Goal: Obtain resource: Download file/media

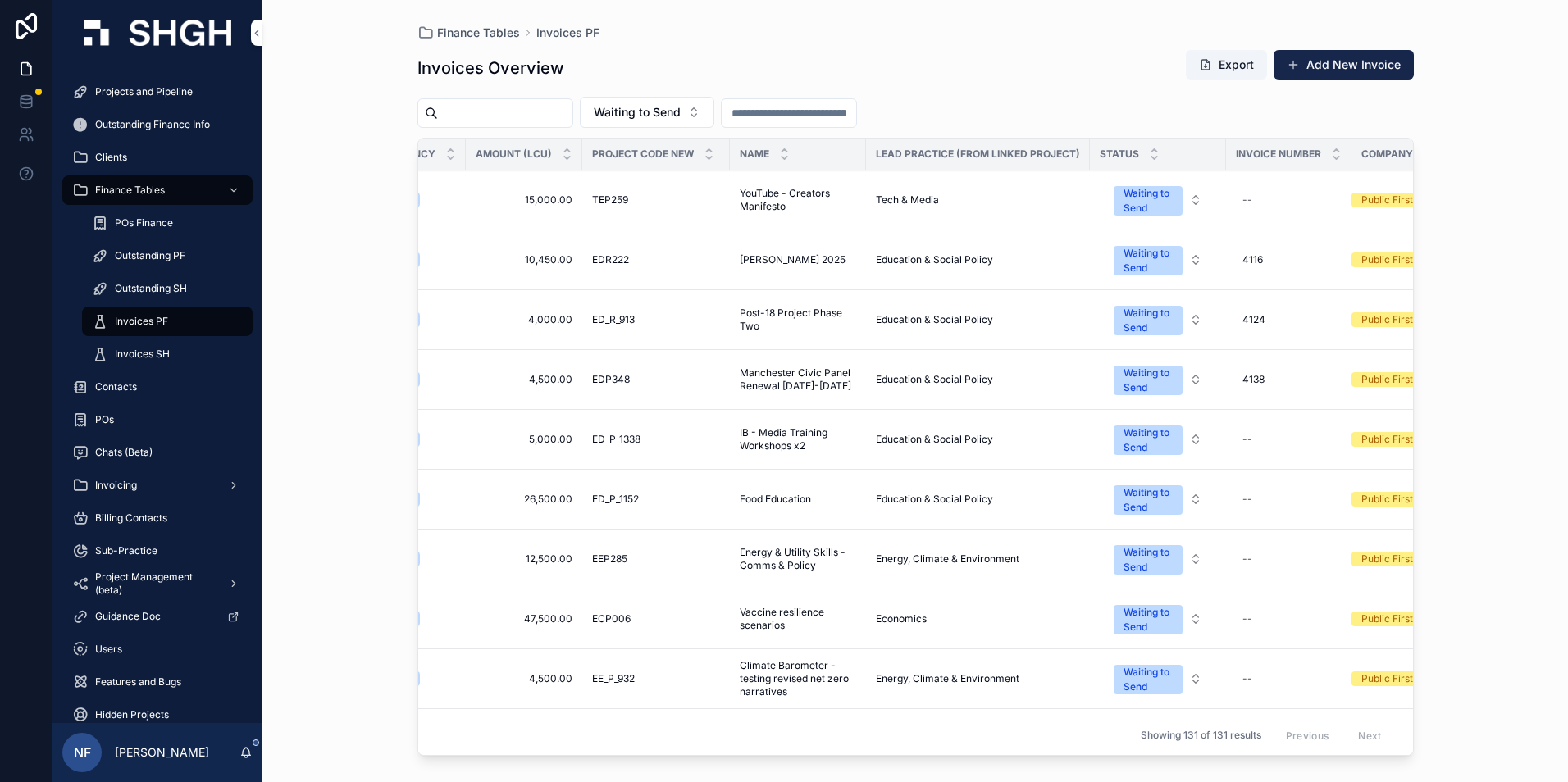
scroll to position [0, 305]
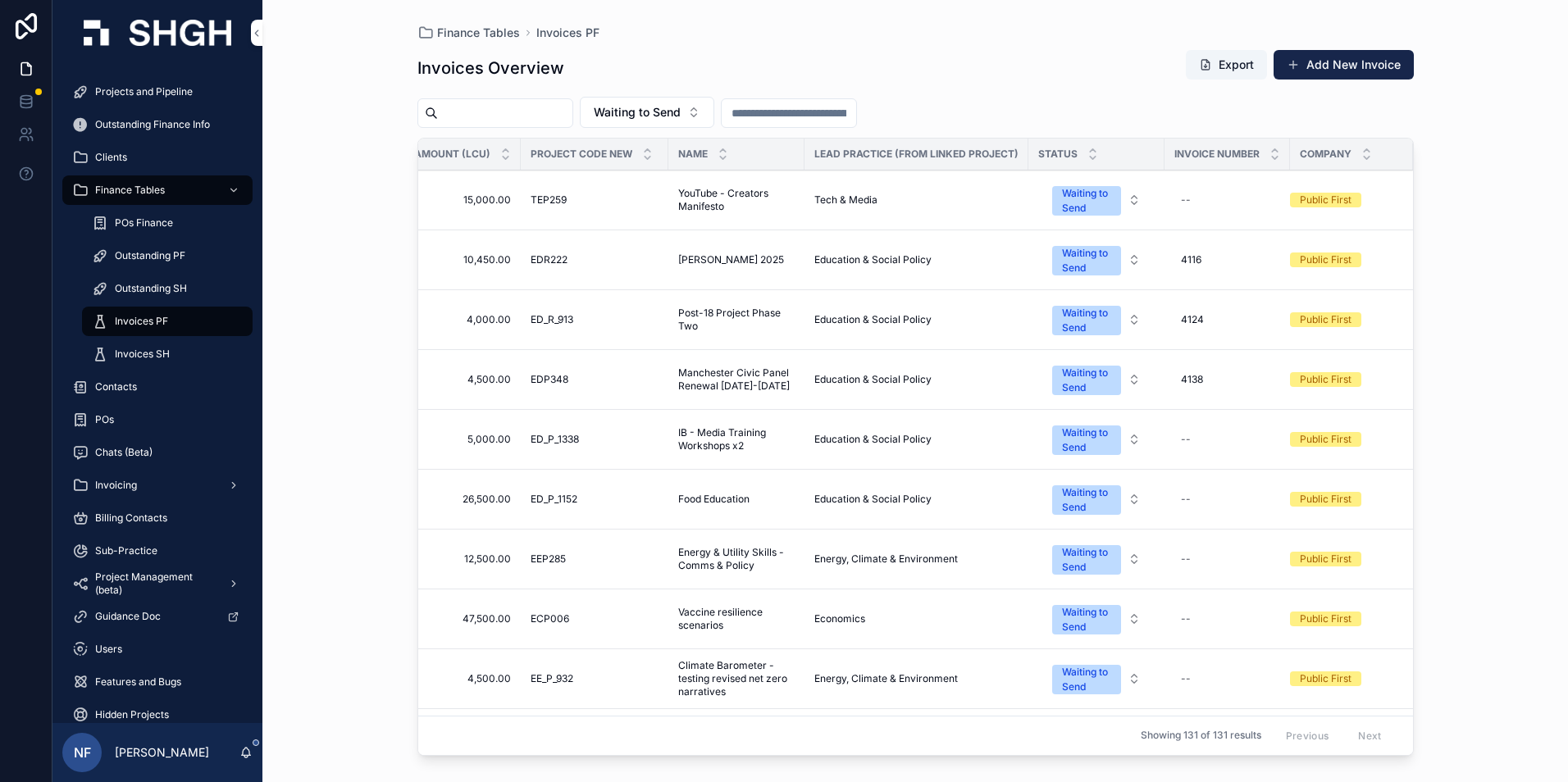
click at [1080, 389] on div "Waiting to Send" at bounding box center [1086, 380] width 49 height 30
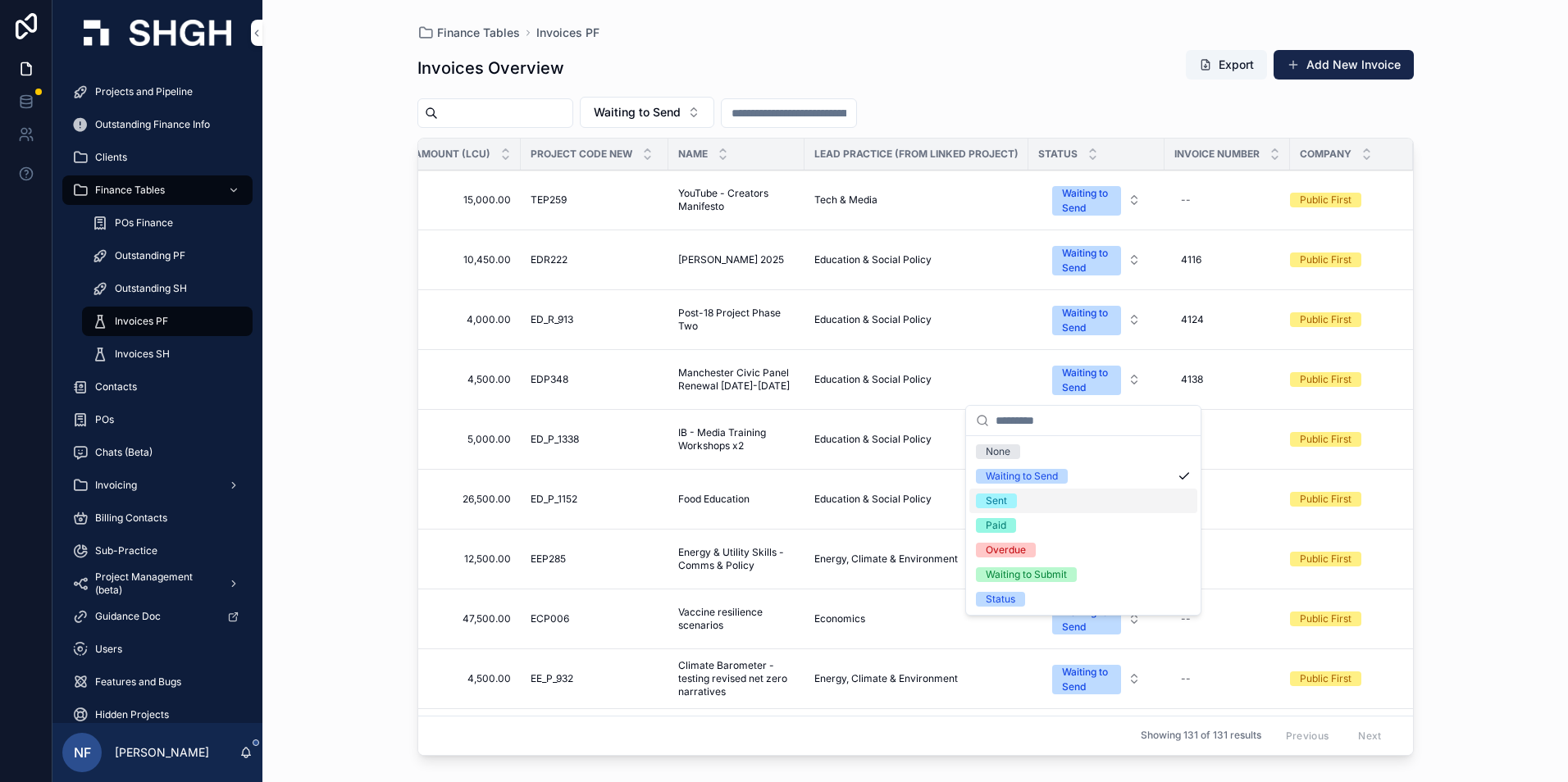
click at [1006, 502] on div "Sent" at bounding box center [996, 501] width 21 height 15
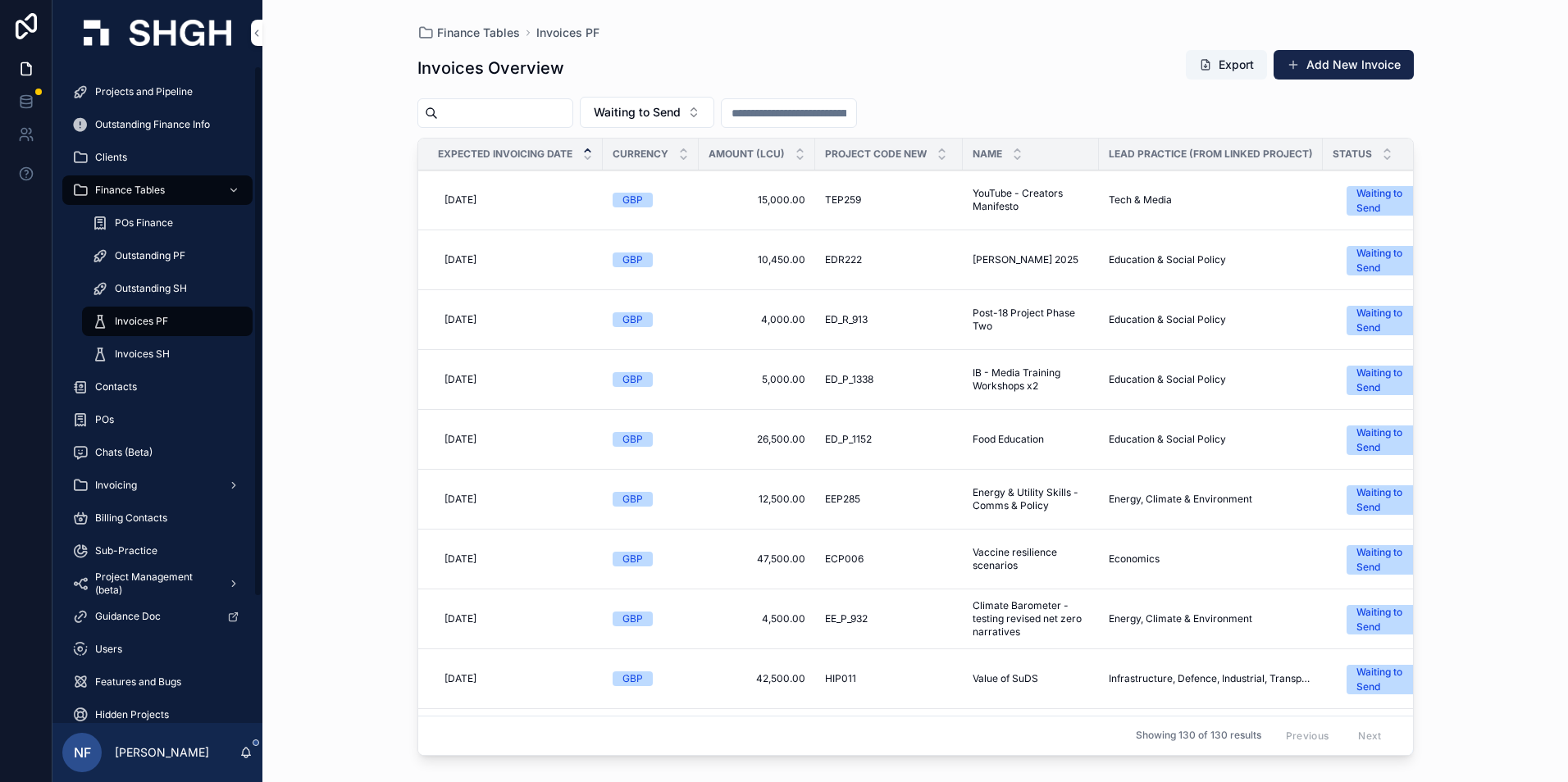
click at [138, 101] on div "Projects and Pipeline" at bounding box center [157, 92] width 170 height 26
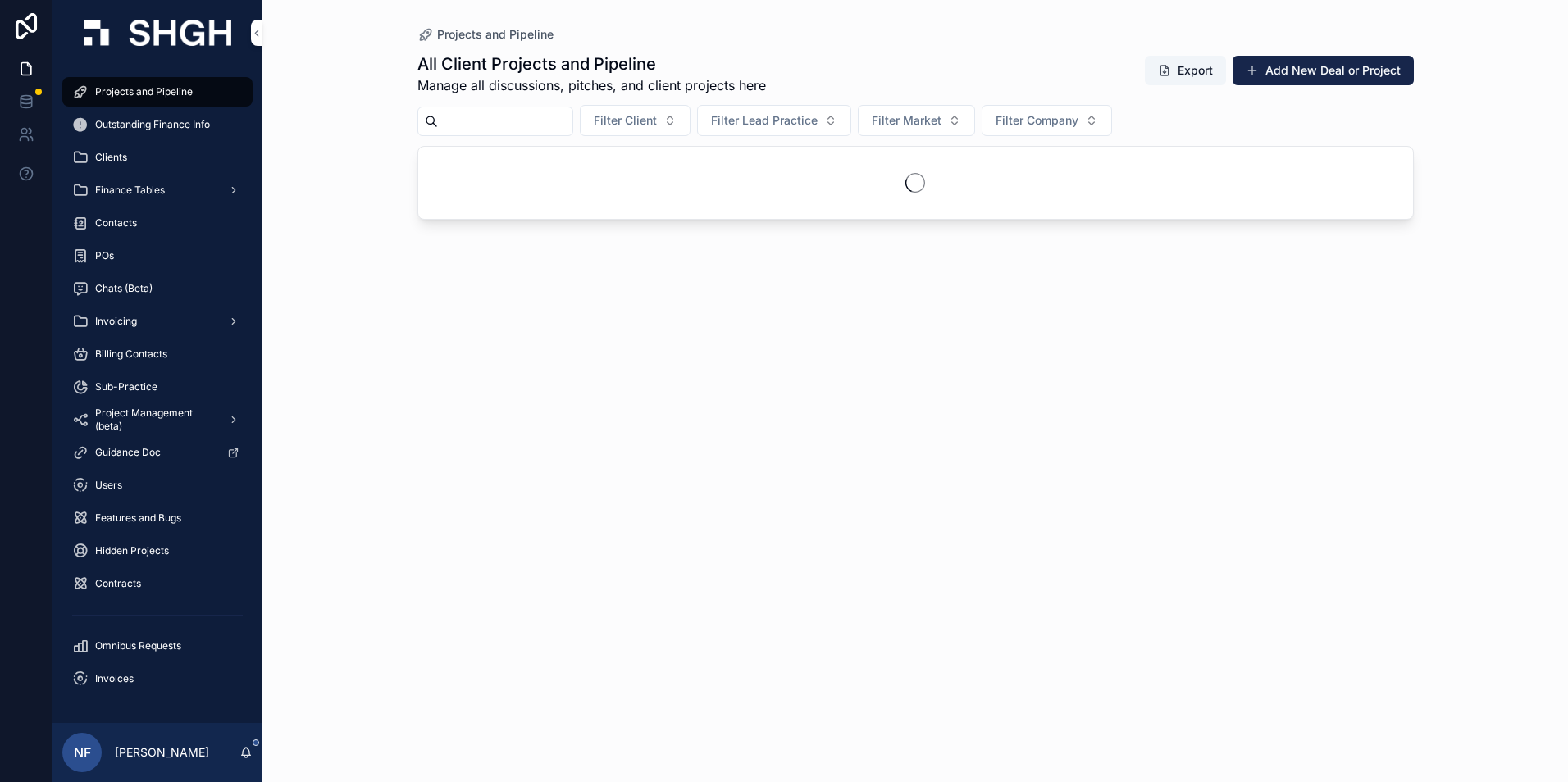
click at [509, 128] on input "scrollable content" at bounding box center [504, 121] width 134 height 23
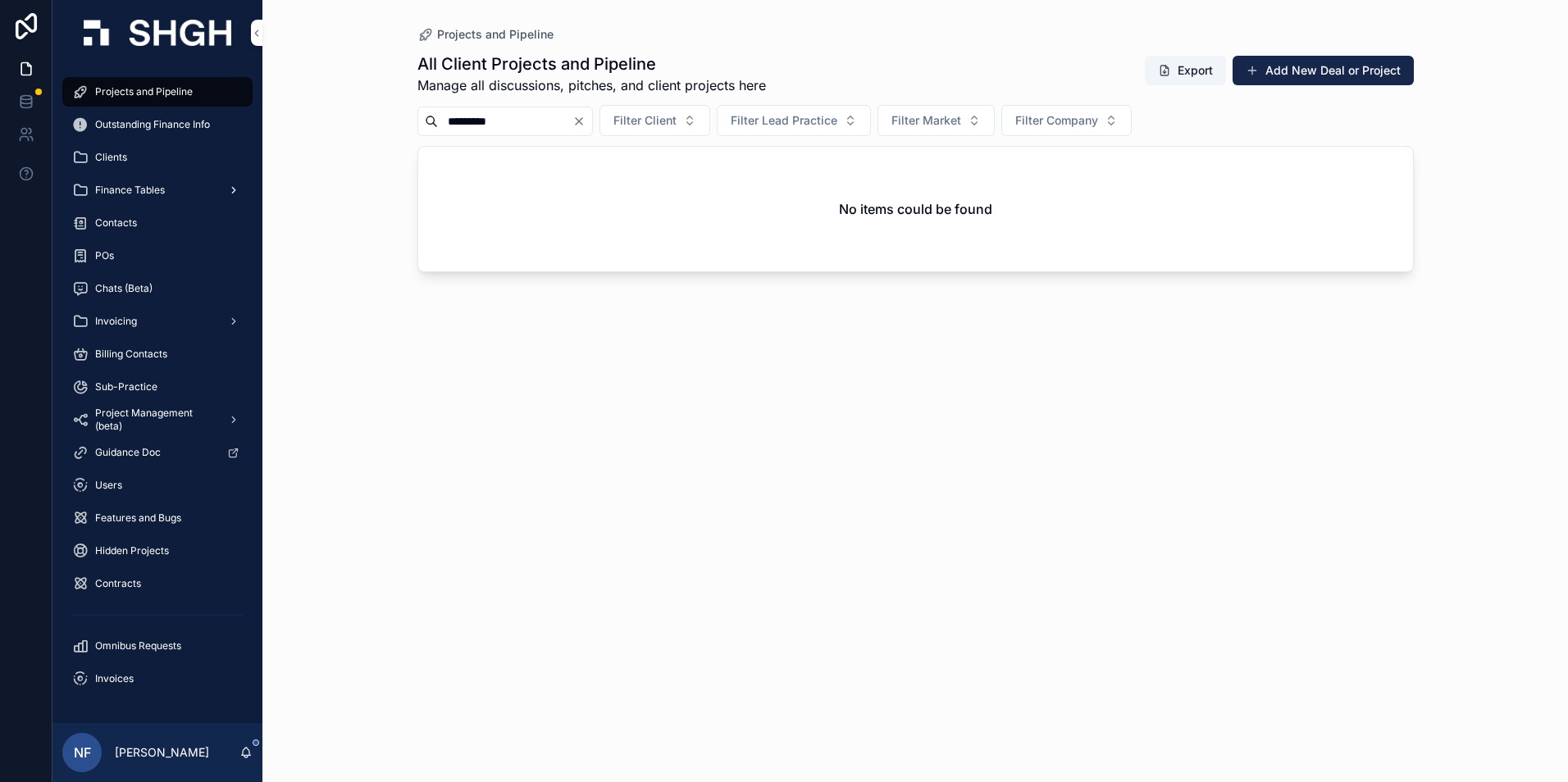
type input "*********"
click at [127, 191] on span "Finance Tables" at bounding box center [130, 190] width 69 height 13
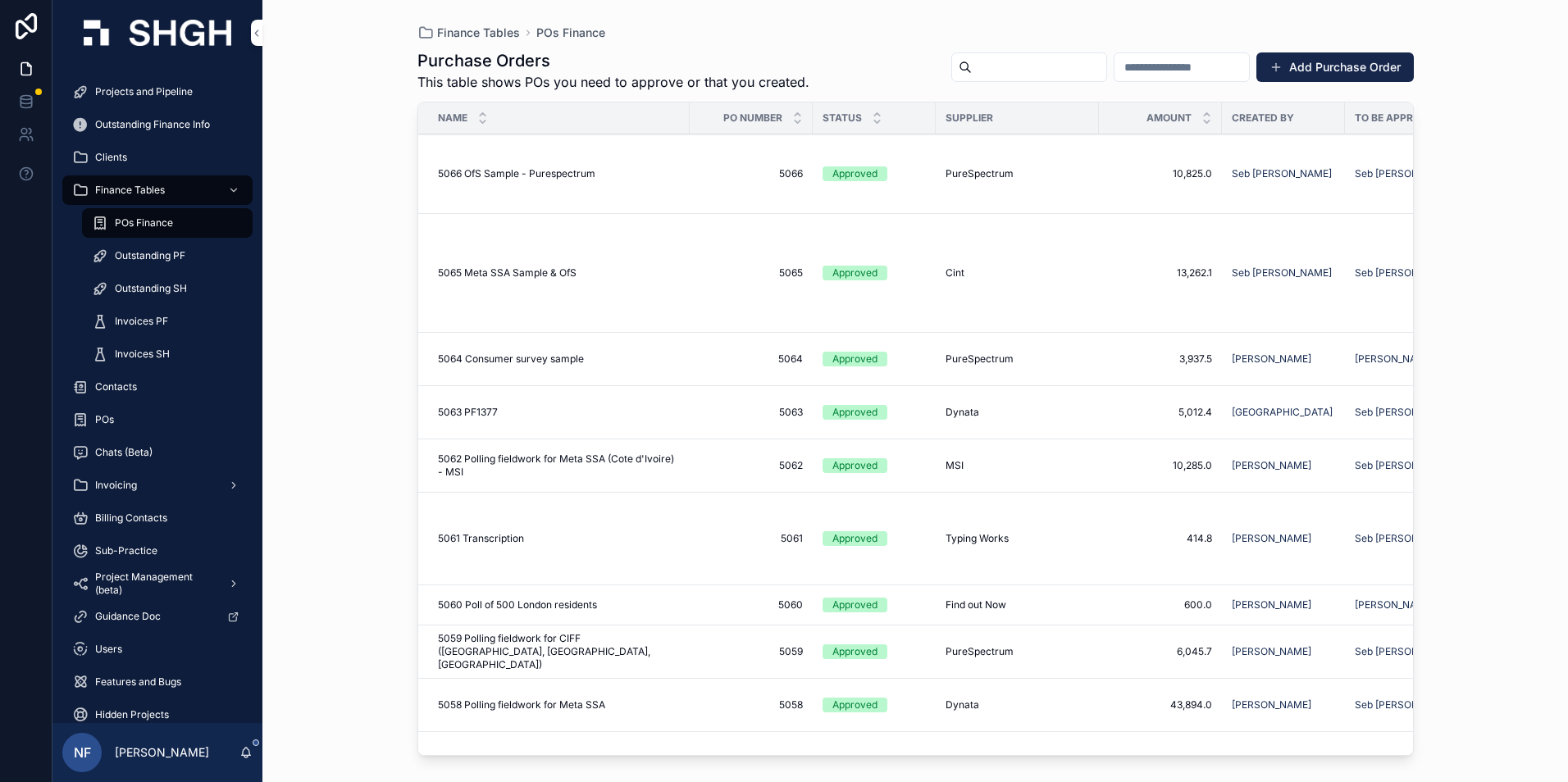
click at [131, 257] on span "Outstanding PF" at bounding box center [150, 255] width 70 height 13
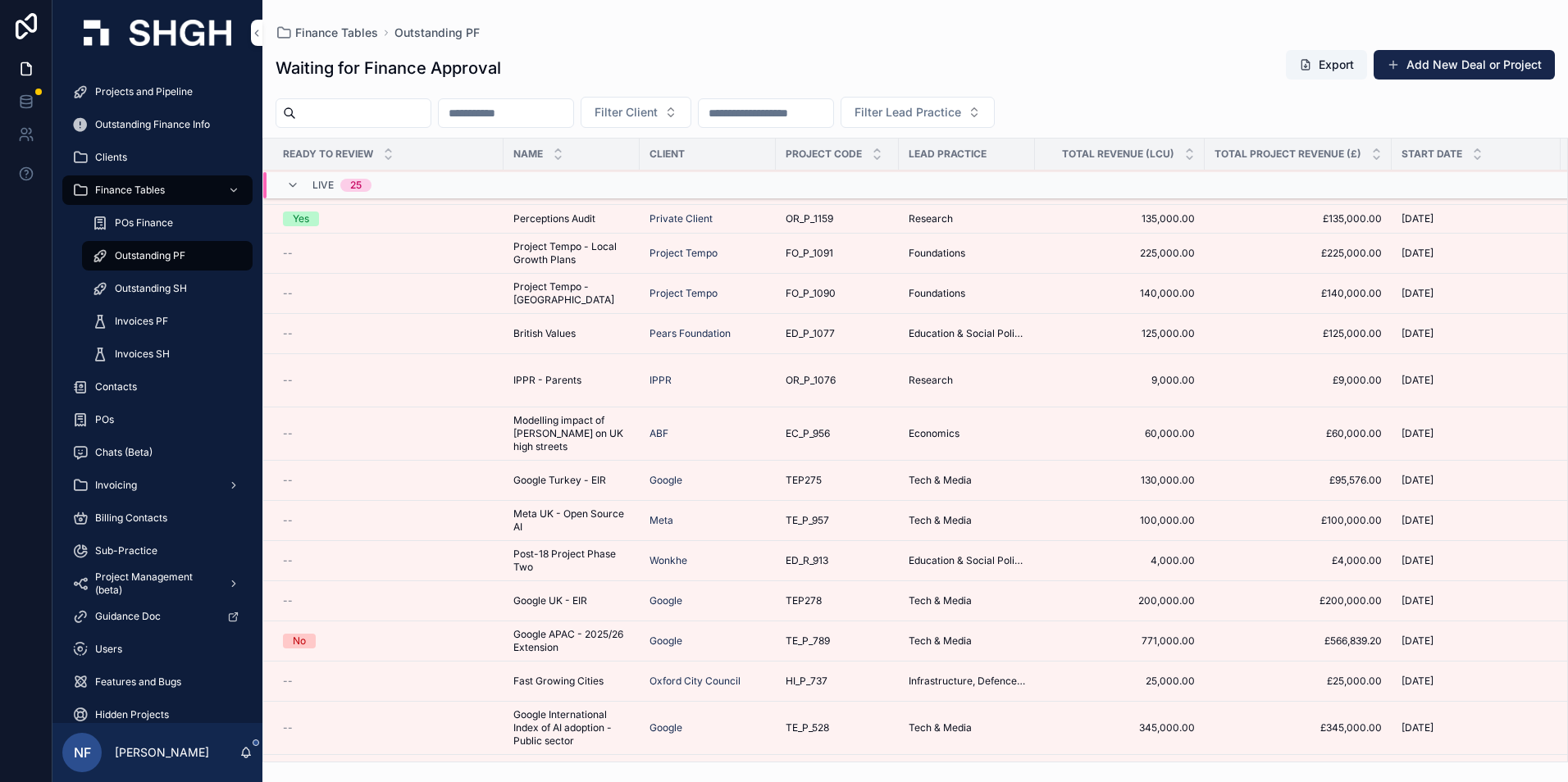
scroll to position [490, 0]
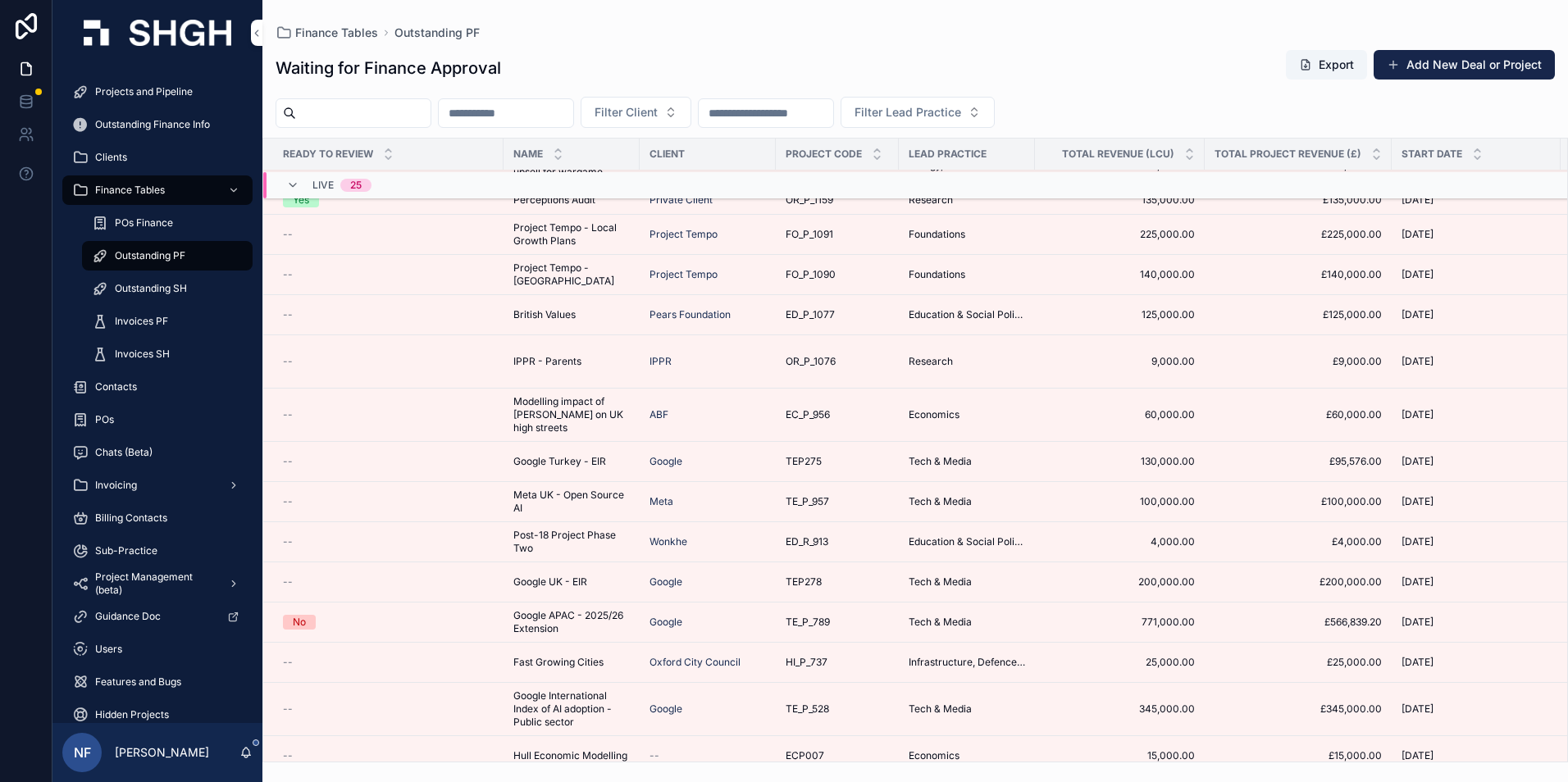
click at [150, 326] on span "Invoices PF" at bounding box center [142, 321] width 54 height 13
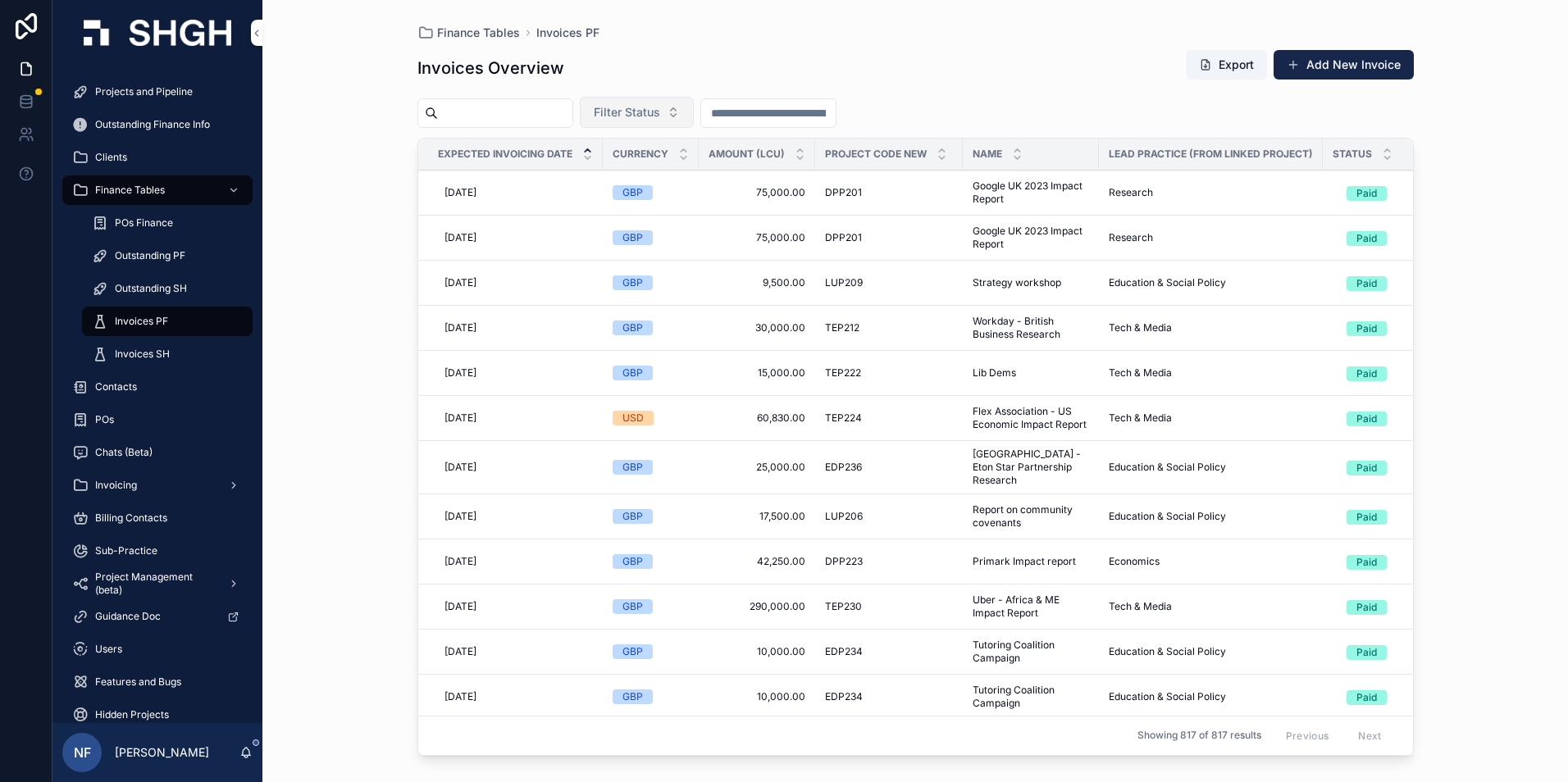
click at [660, 108] on span "Filter Status" at bounding box center [627, 113] width 67 height 17
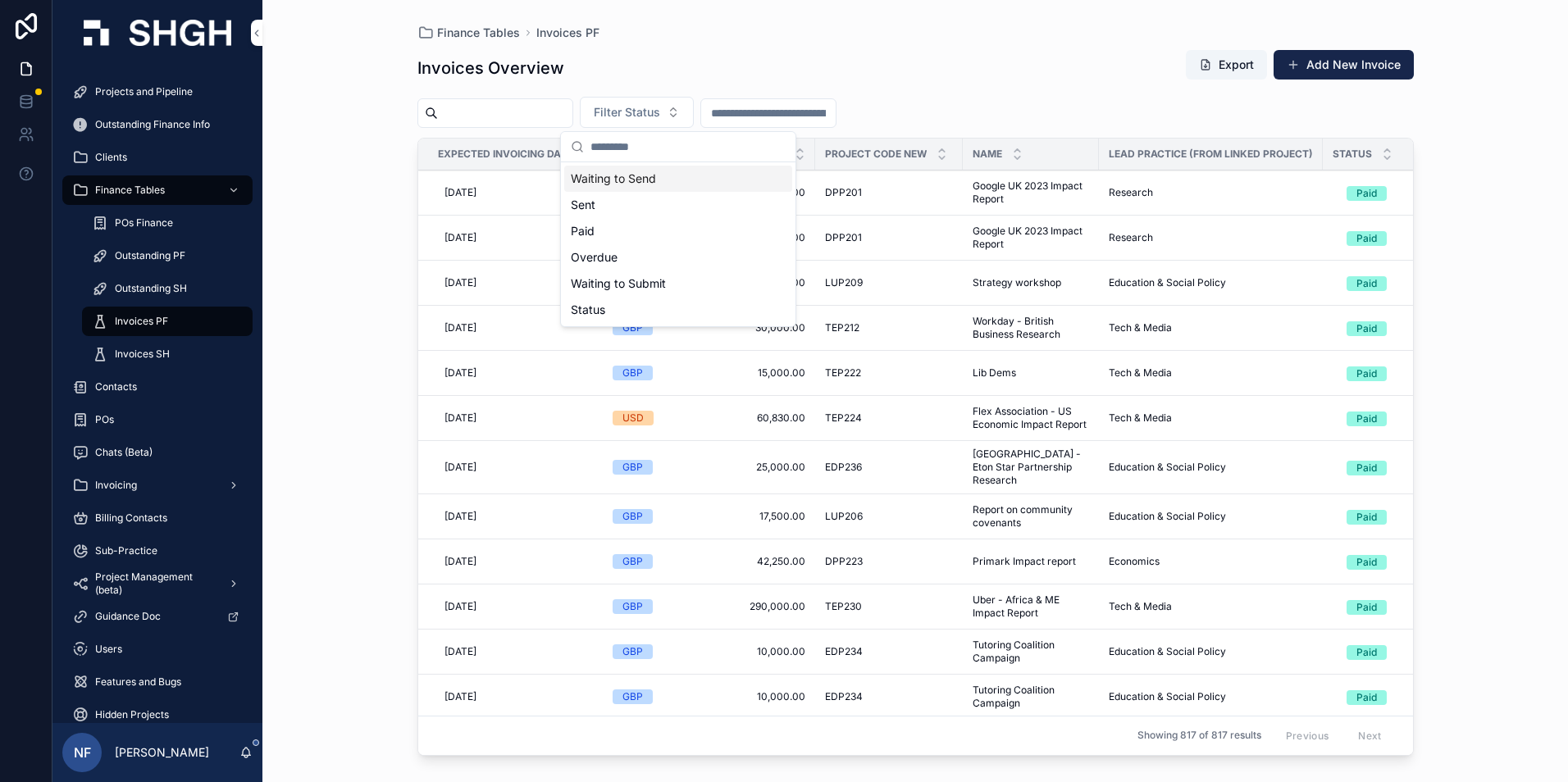
click at [638, 174] on div "Waiting to Send" at bounding box center [678, 179] width 228 height 26
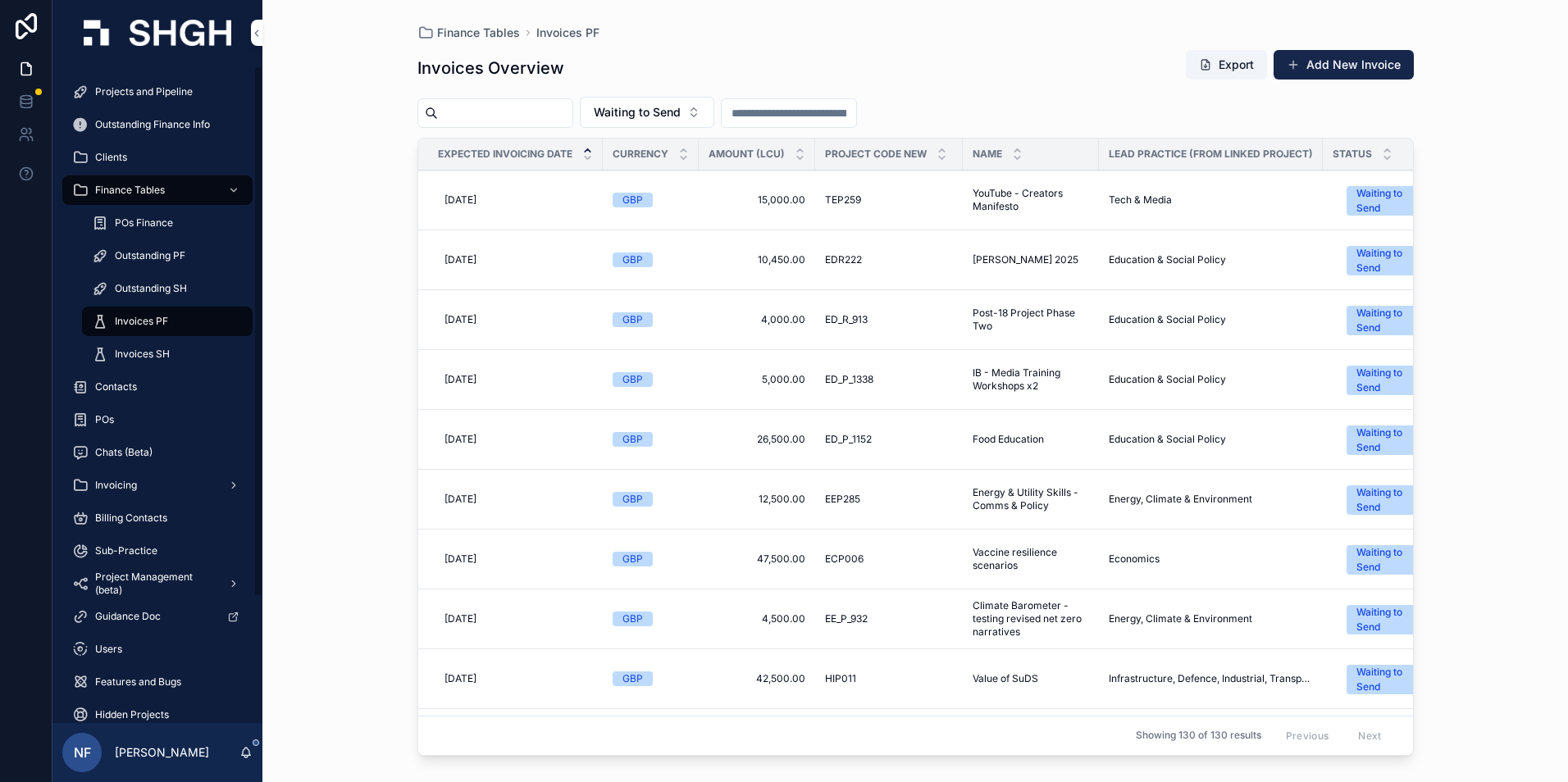
click at [107, 74] on div "Projects and Pipeline Outstanding Finance Info Clients Finance Tables POs Finan…" at bounding box center [157, 472] width 210 height 813
click at [110, 93] on span "Projects and Pipeline" at bounding box center [143, 92] width 97 height 13
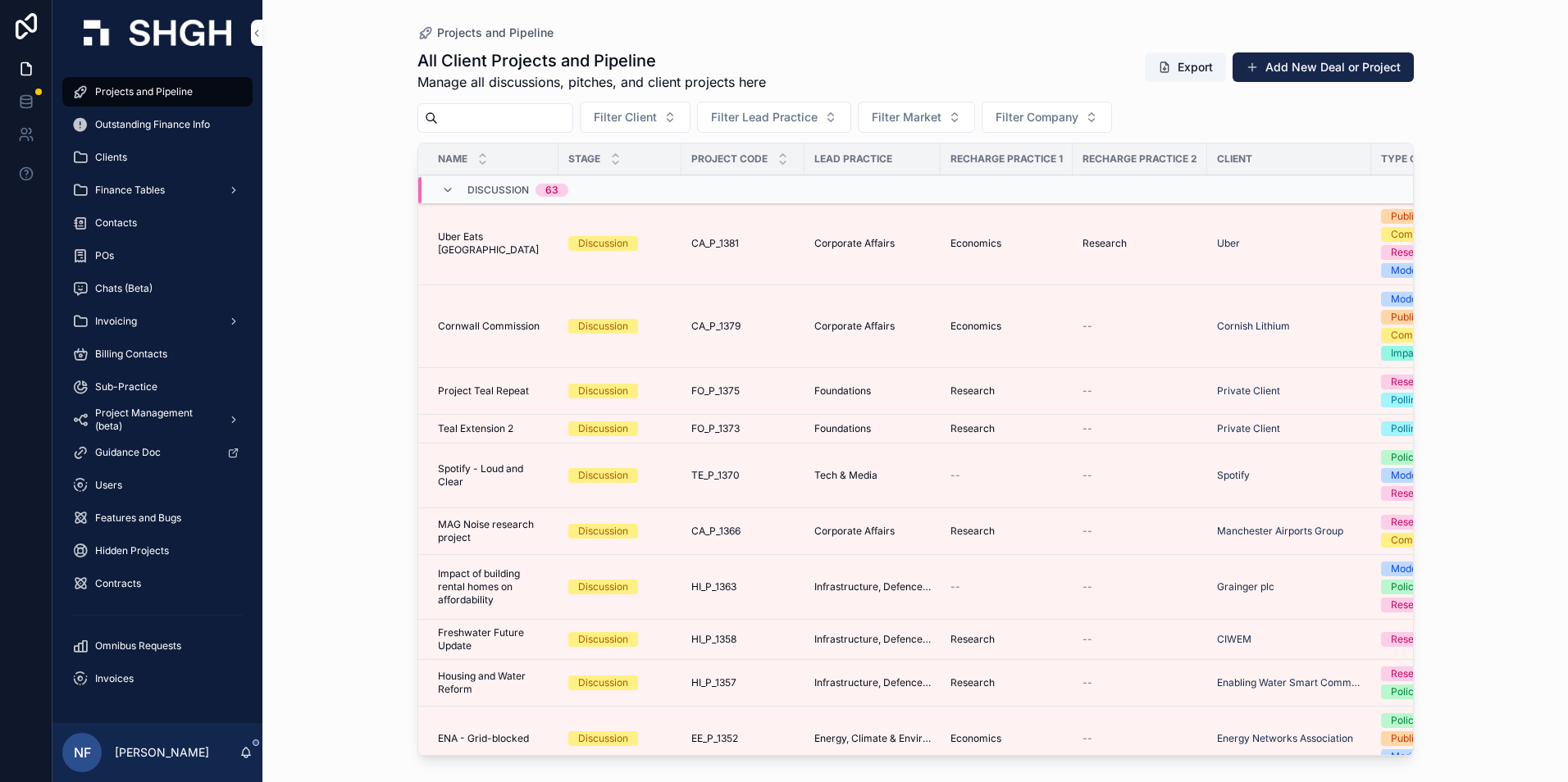
click at [493, 125] on input "scrollable content" at bounding box center [504, 118] width 134 height 23
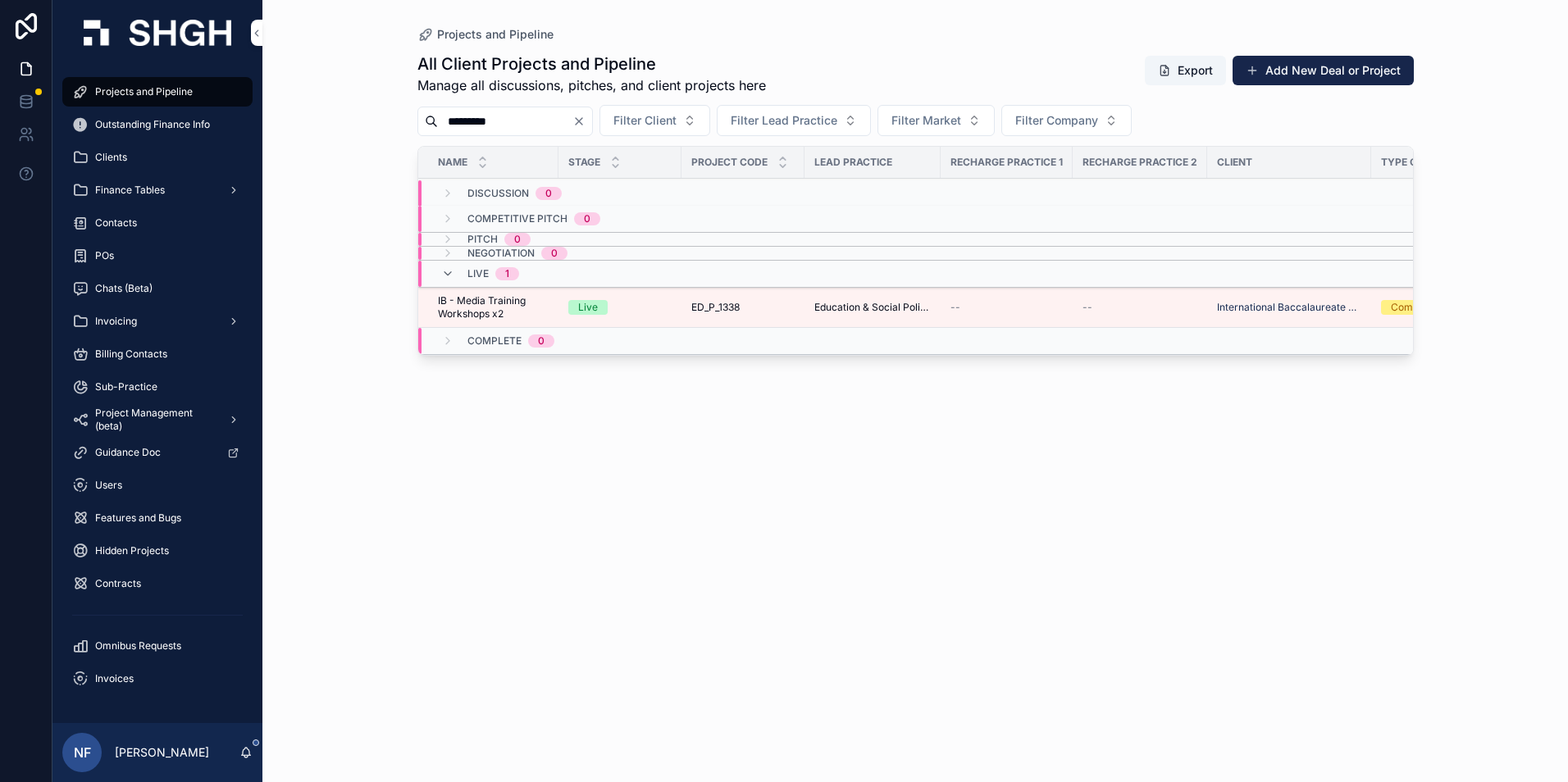
type input "*********"
click at [499, 313] on span "IB - Media Training Workshops x2" at bounding box center [493, 307] width 111 height 26
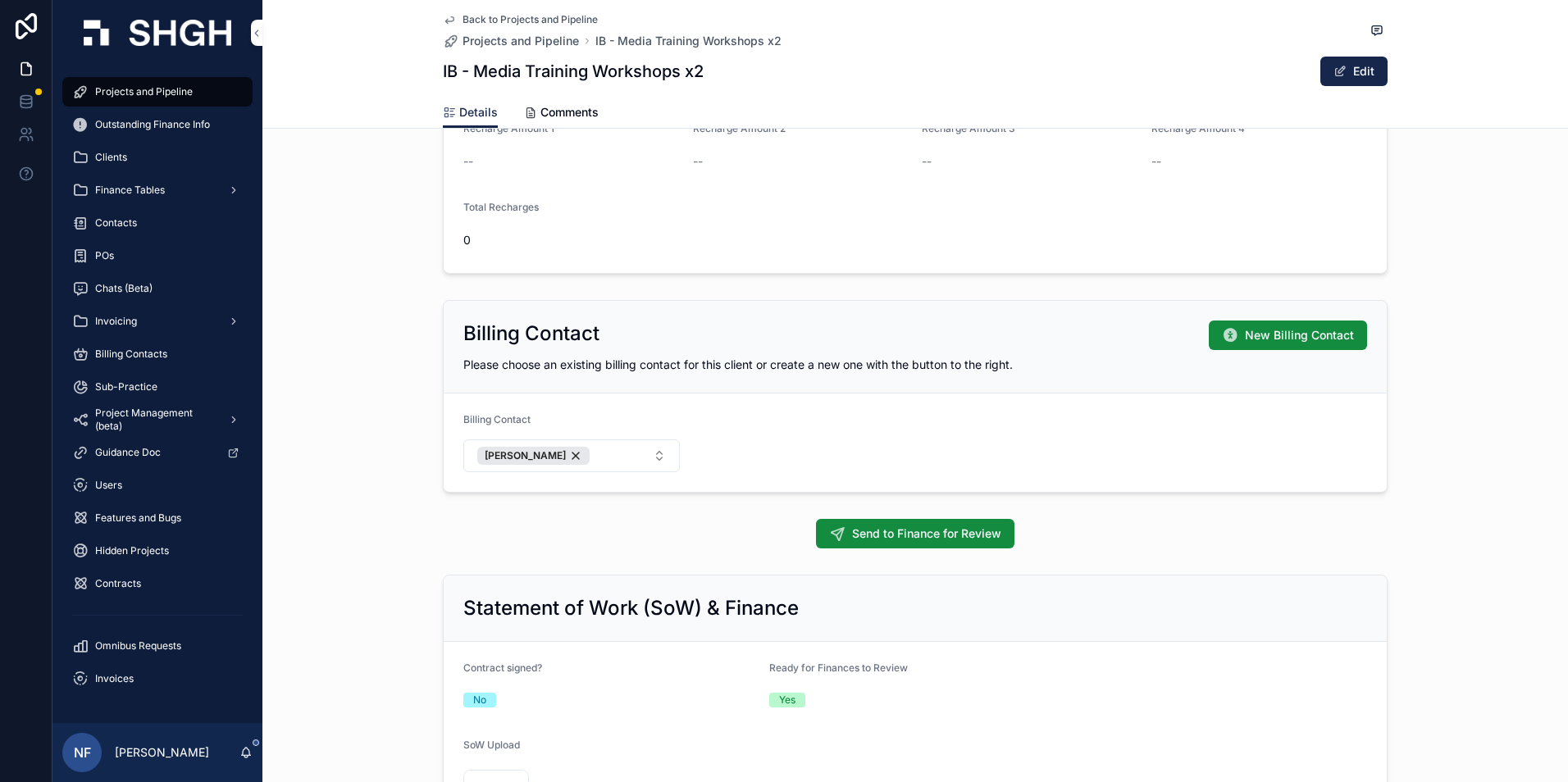
scroll to position [1394, 0]
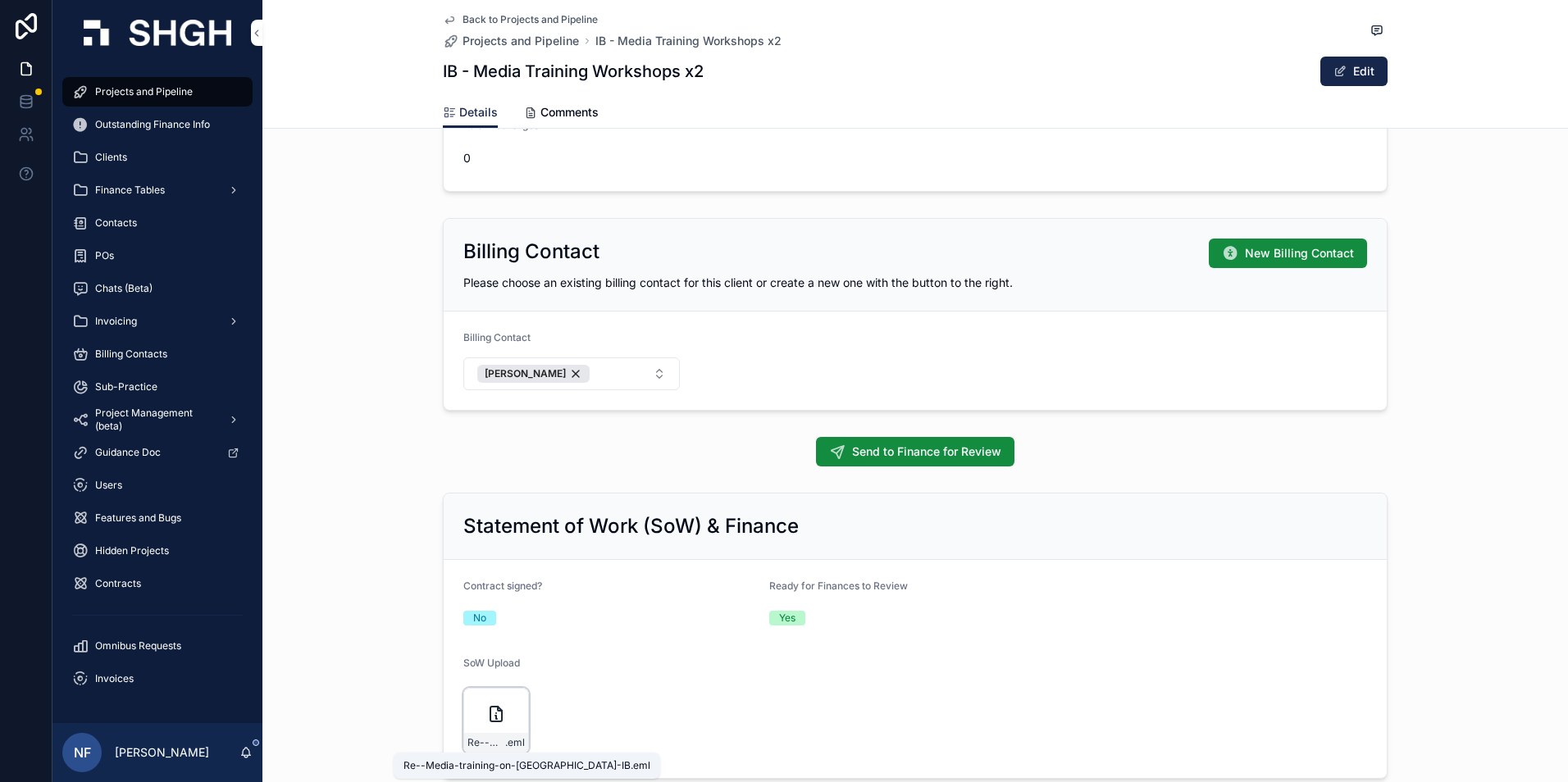
click at [467, 741] on span "Re--Media-training-on-[GEOGRAPHIC_DATA]-IB" at bounding box center [486, 743] width 38 height 13
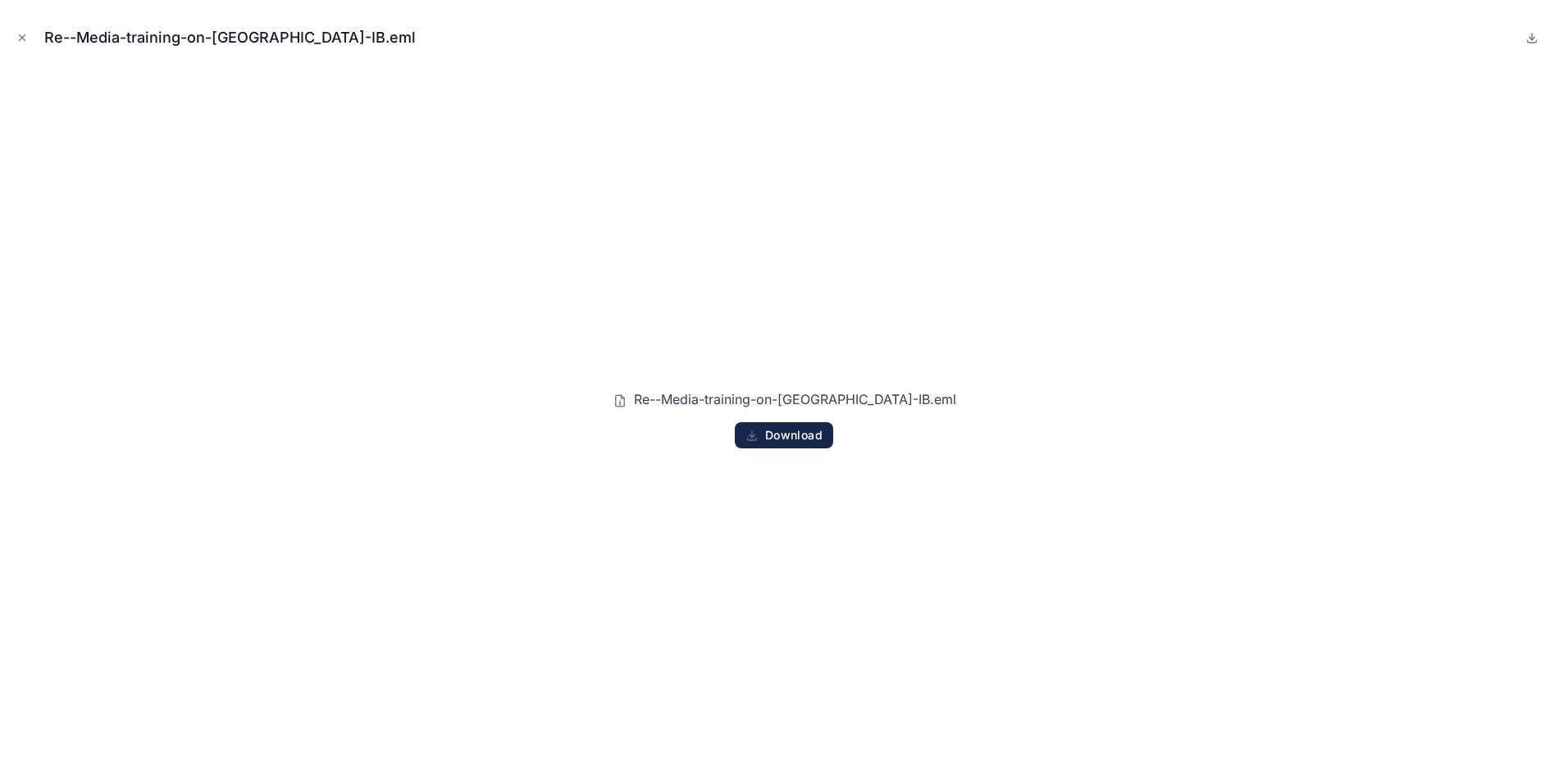
click at [788, 432] on span "Download" at bounding box center [794, 436] width 57 height 15
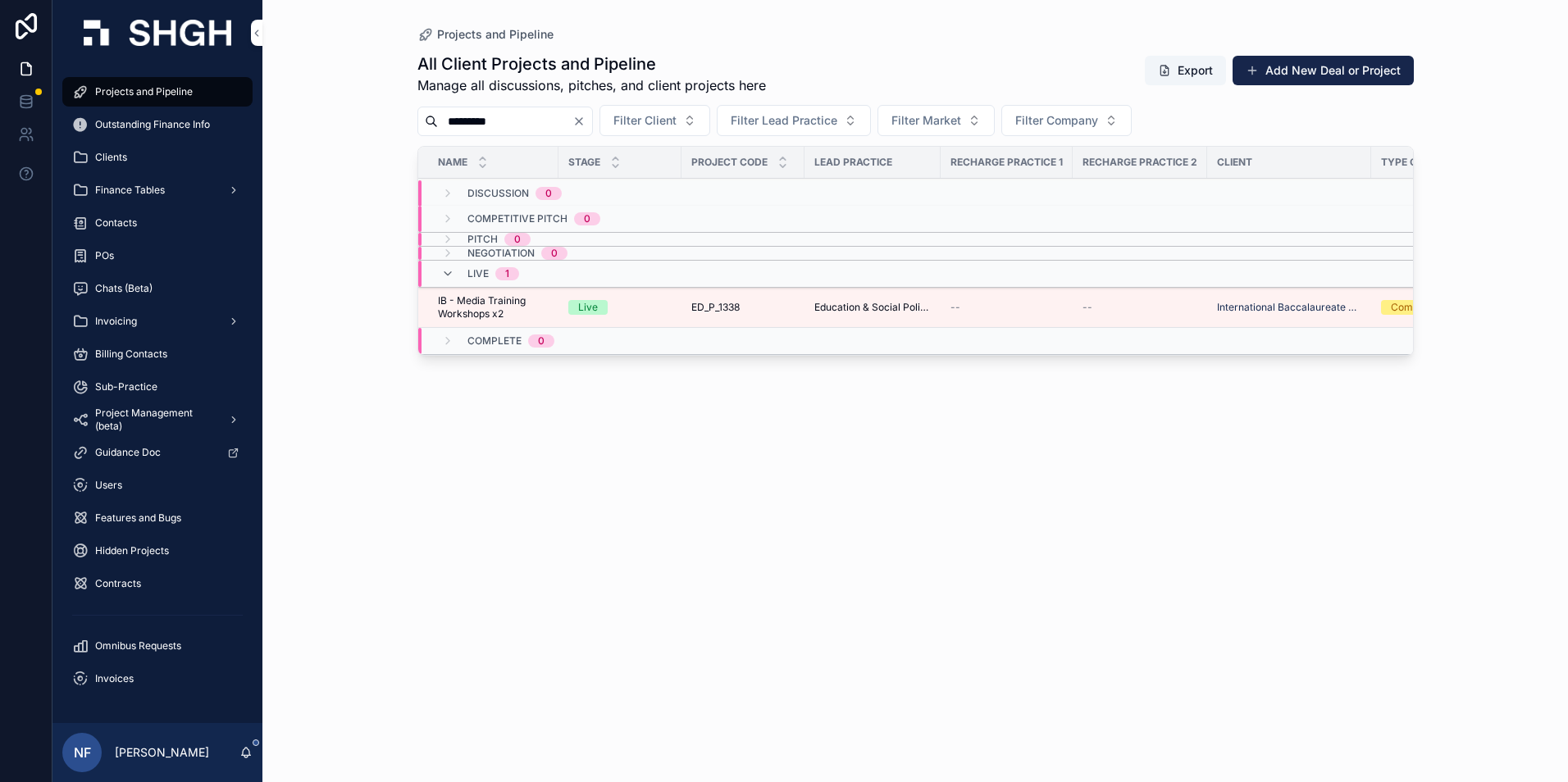
click at [464, 320] on td "IB - Media Training Workshops x2 IB - Media Training Workshops x2" at bounding box center [489, 307] width 141 height 40
click at [464, 304] on span "IB - Media Training Workshops x2" at bounding box center [493, 307] width 111 height 26
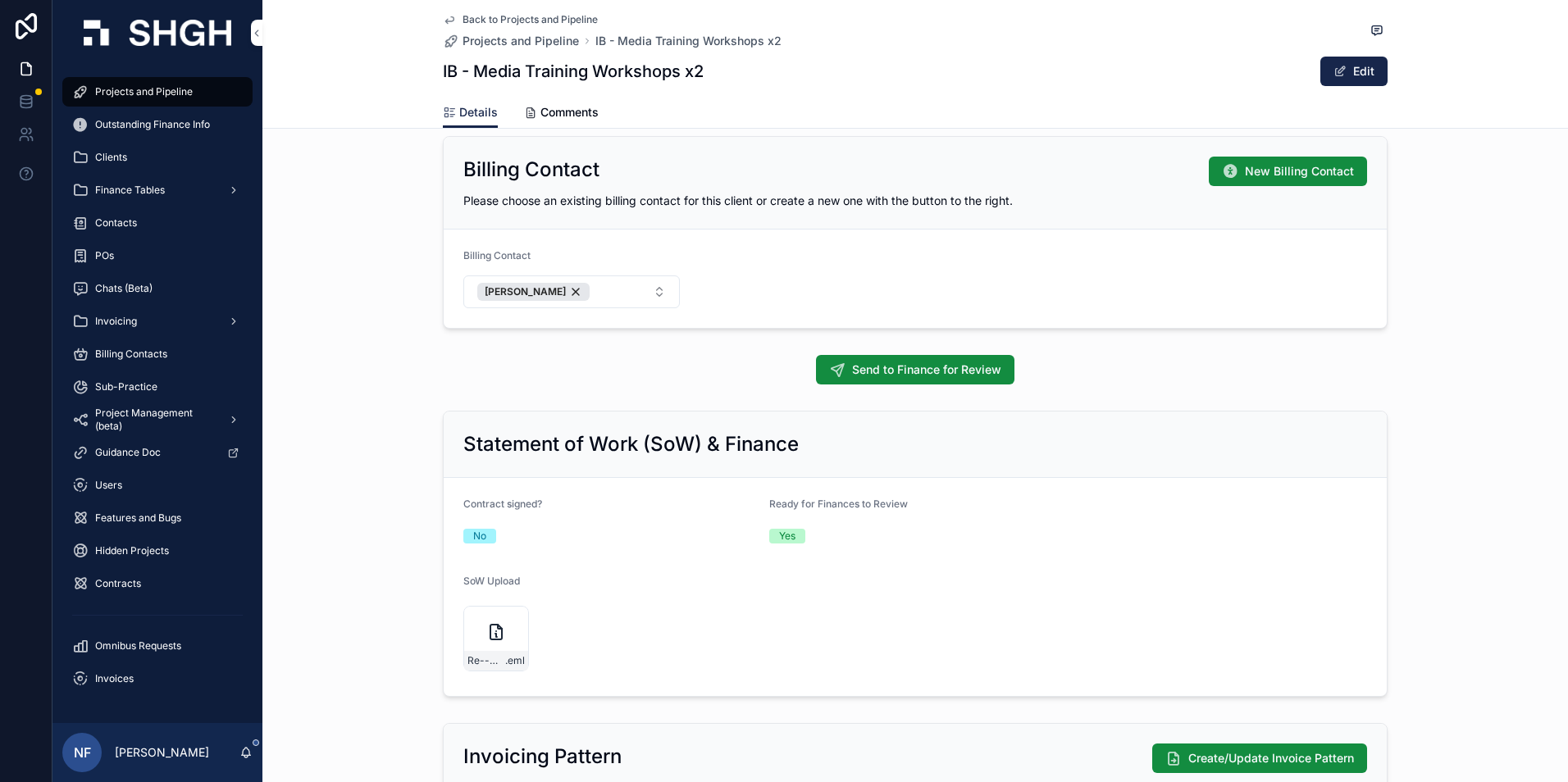
scroll to position [1640, 0]
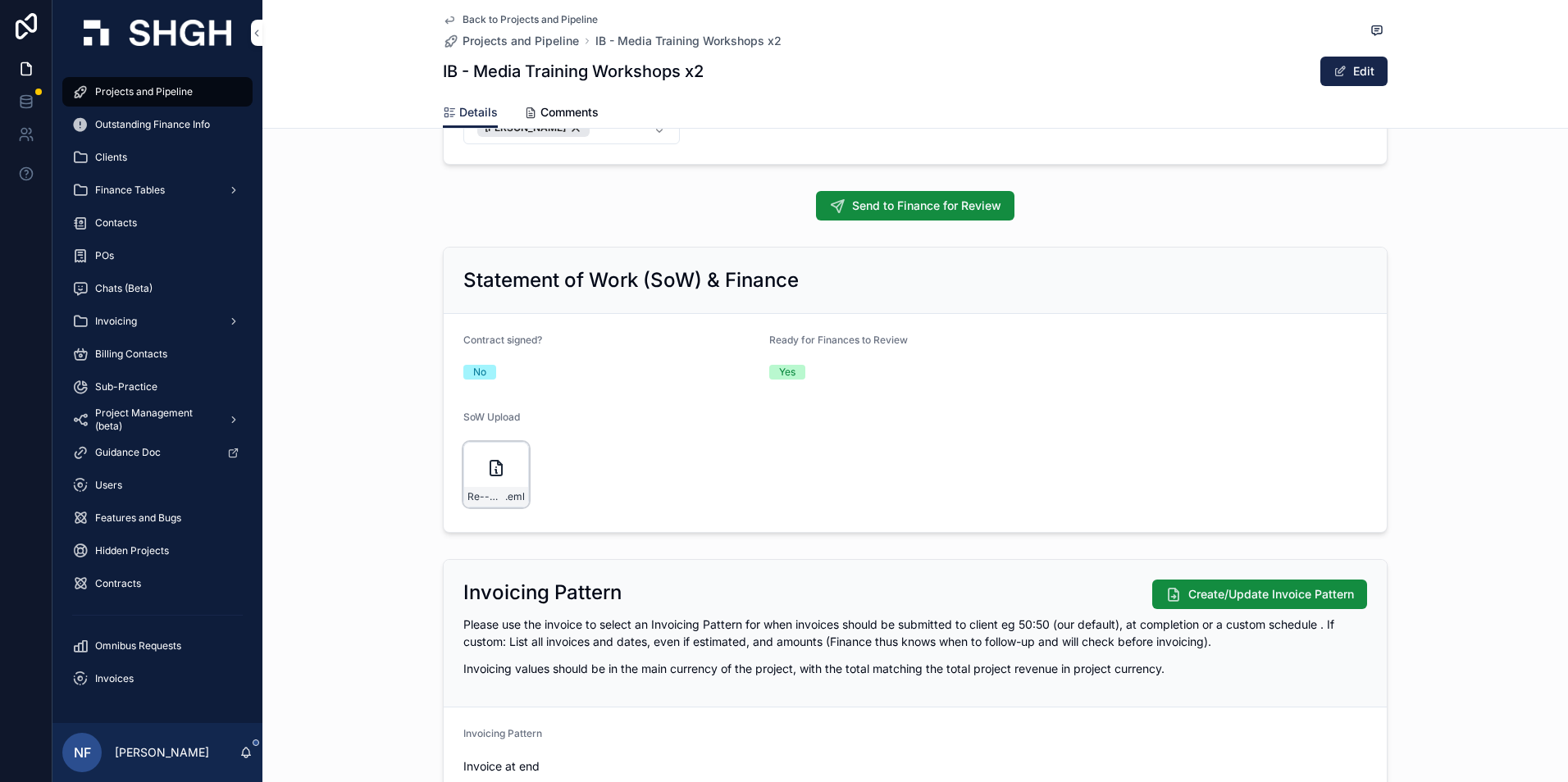
click at [509, 454] on div "Re--Media-training-on-[GEOGRAPHIC_DATA]-IB .eml" at bounding box center [496, 475] width 66 height 66
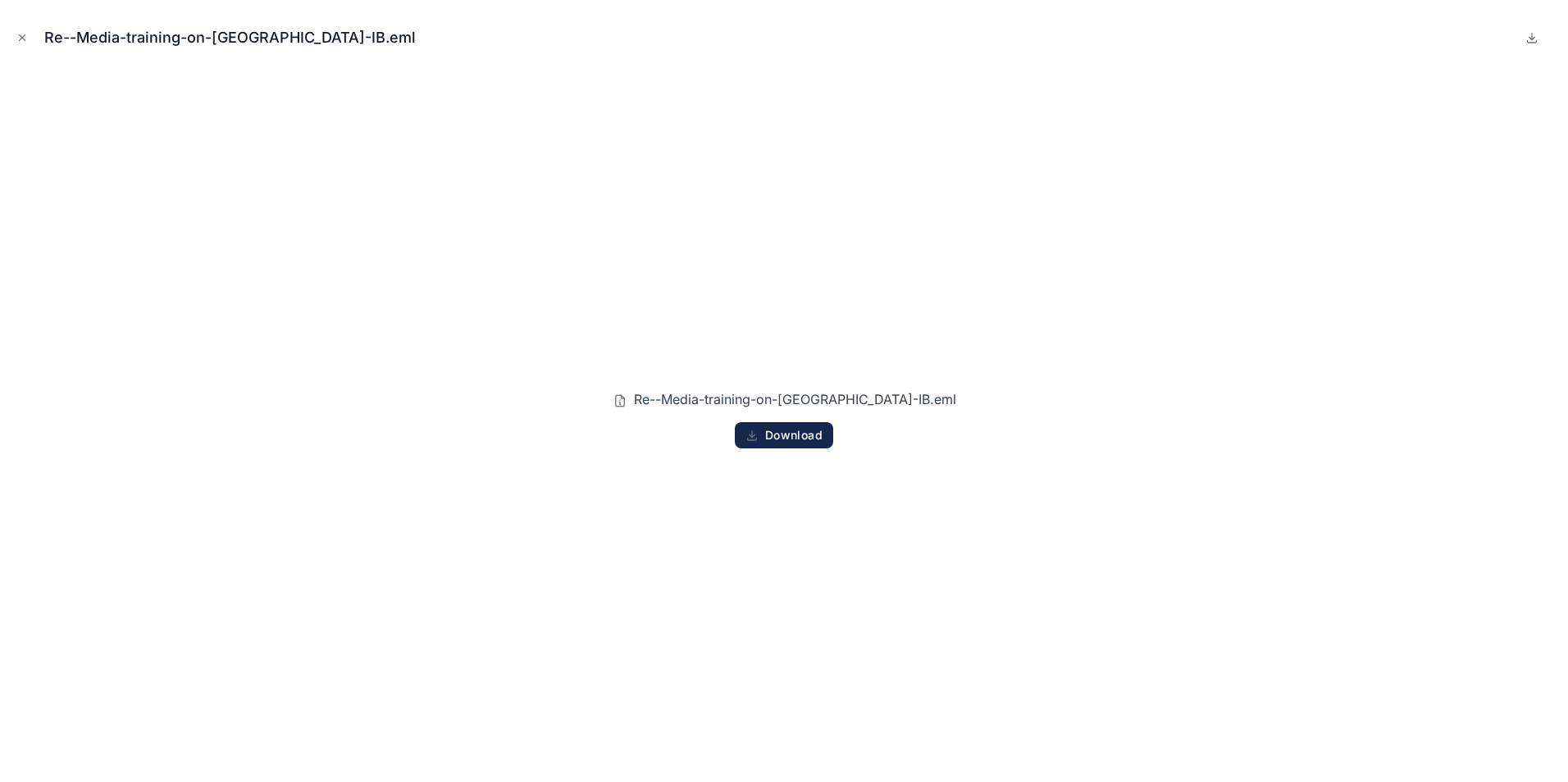
click at [743, 428] on button "Download" at bounding box center [784, 435] width 98 height 26
click at [889, 199] on div "Re--Media-training-on-[GEOGRAPHIC_DATA]-IB.eml Download" at bounding box center [784, 418] width 1542 height 701
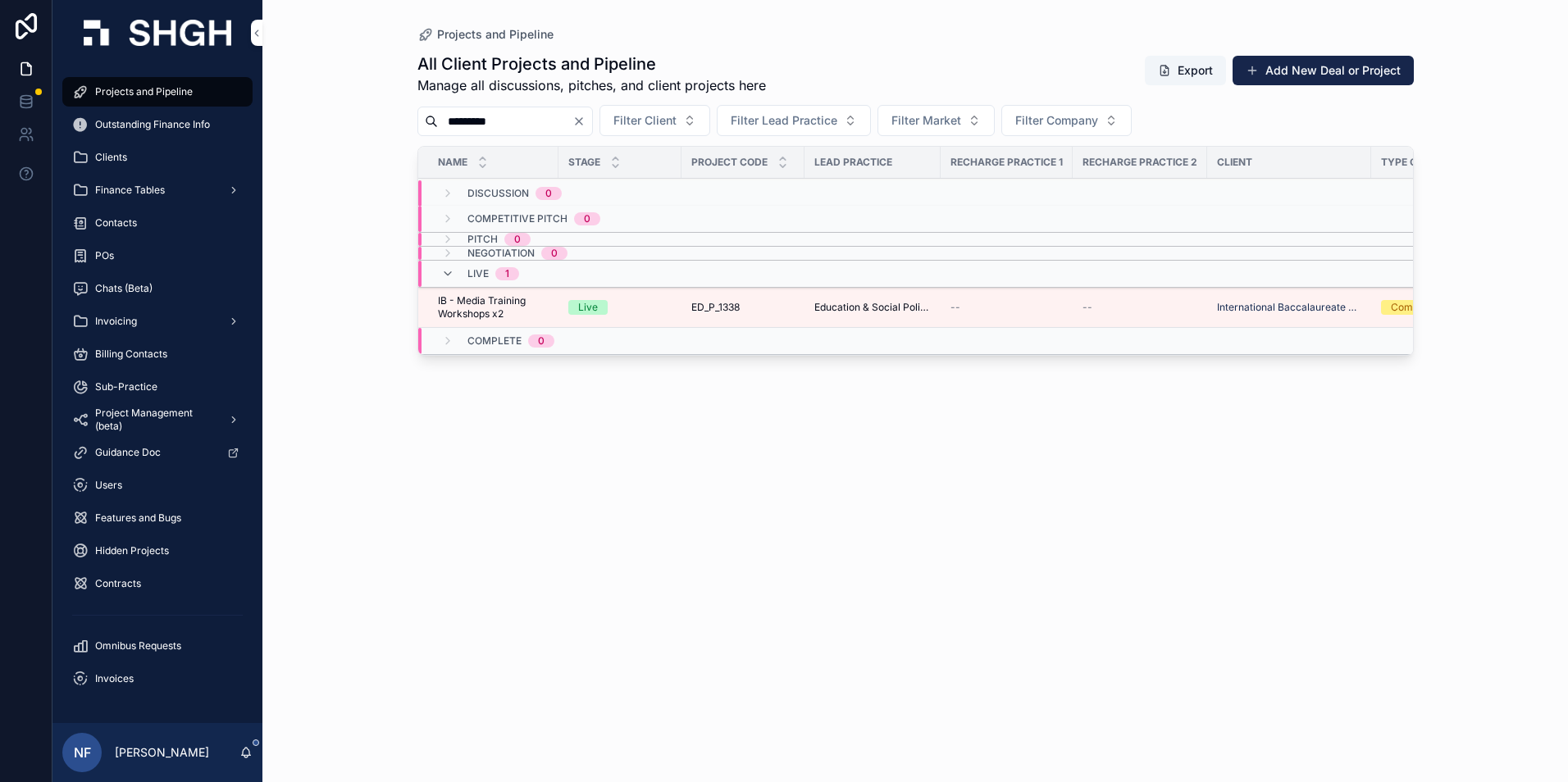
click at [497, 302] on span "IB - Media Training Workshops x2" at bounding box center [493, 307] width 111 height 26
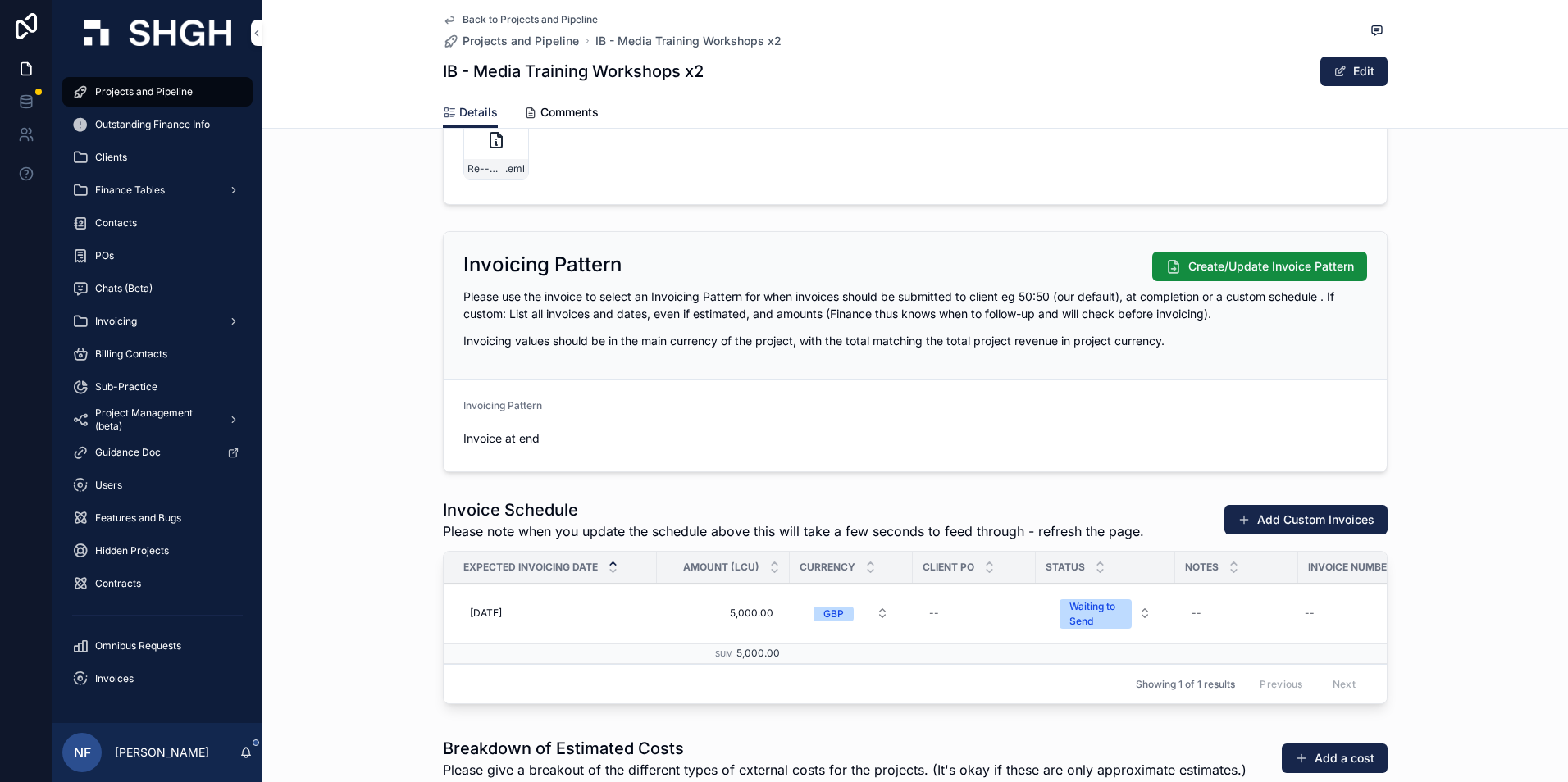
scroll to position [1722, 0]
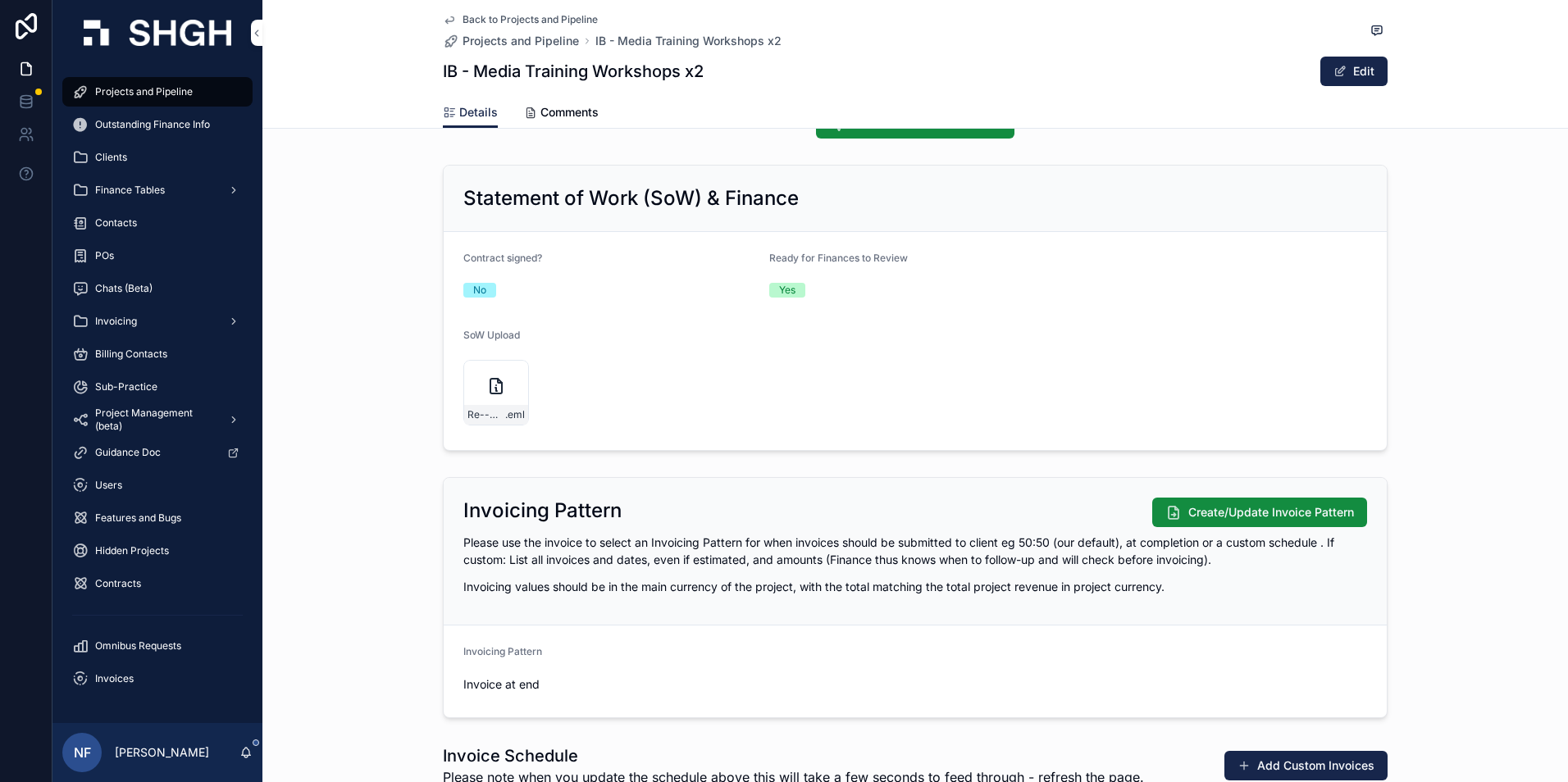
click at [330, 405] on div "Statement of Work (SoW) & Finance [DEMOGRAPHIC_DATA] signed? No Ready for Finan…" at bounding box center [915, 307] width 1306 height 299
